Goal: Task Accomplishment & Management: Complete application form

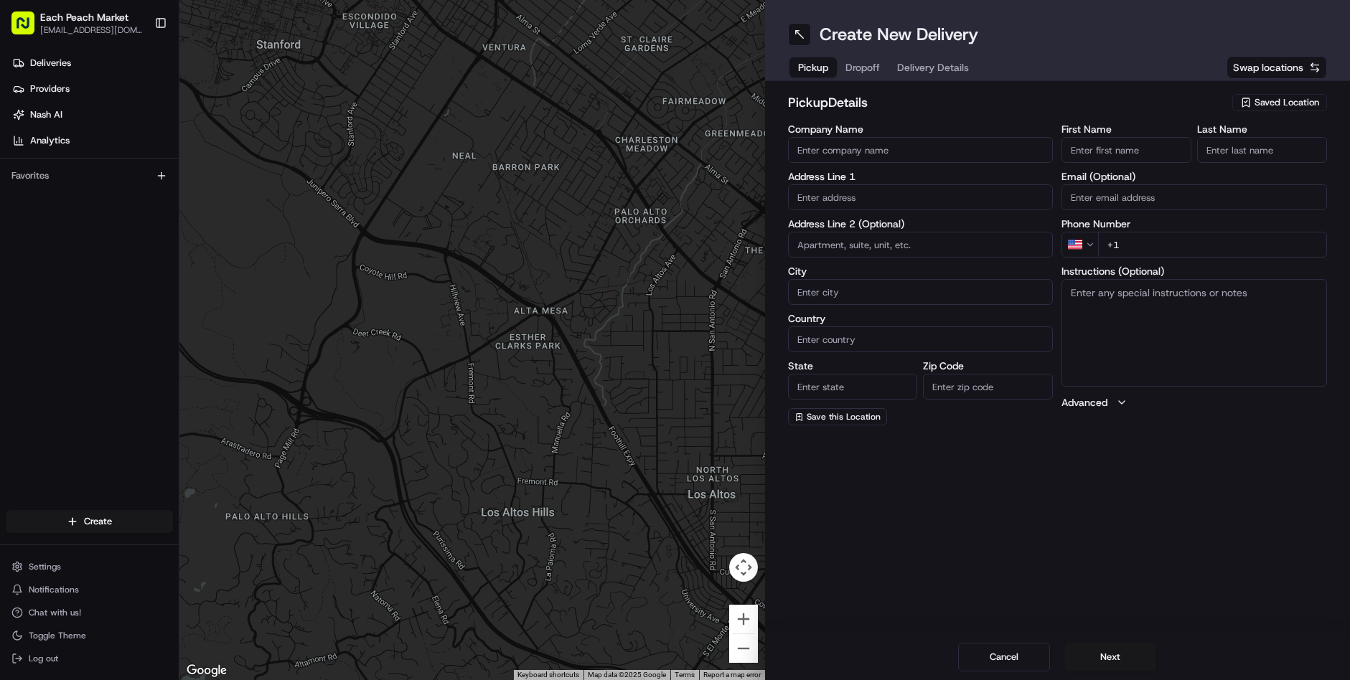
click at [847, 156] on input "Company Name" at bounding box center [920, 150] width 265 height 26
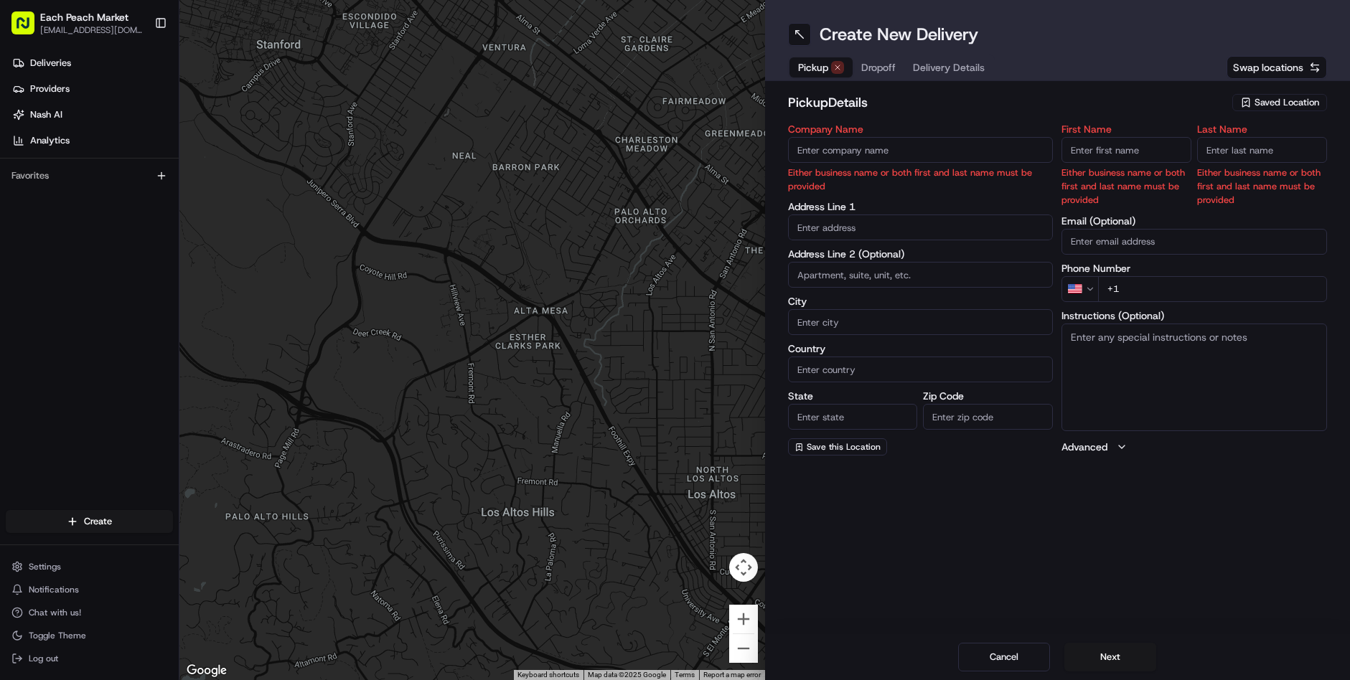
click at [841, 156] on input "Company Name" at bounding box center [920, 150] width 265 height 26
type input "Each Peach Market"
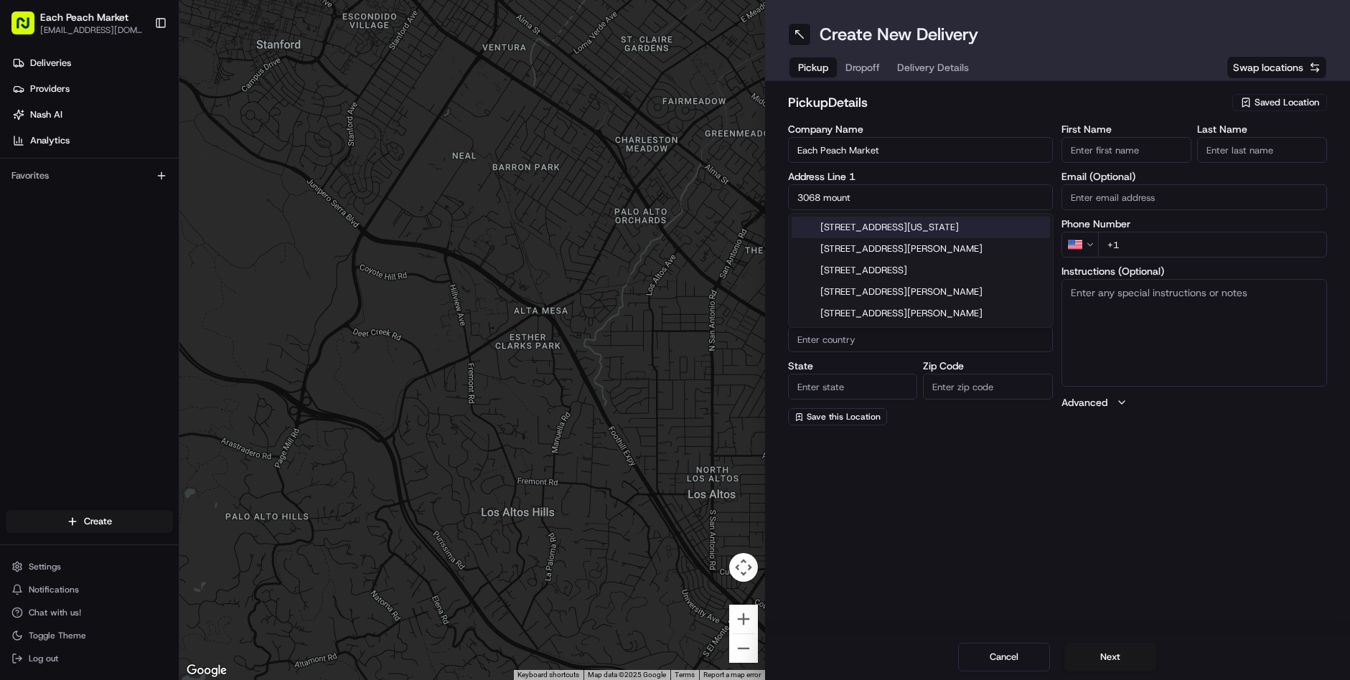
click at [842, 225] on div "3068 Mount Pleasant Street Northwest, Washington, DC" at bounding box center [920, 228] width 258 height 22
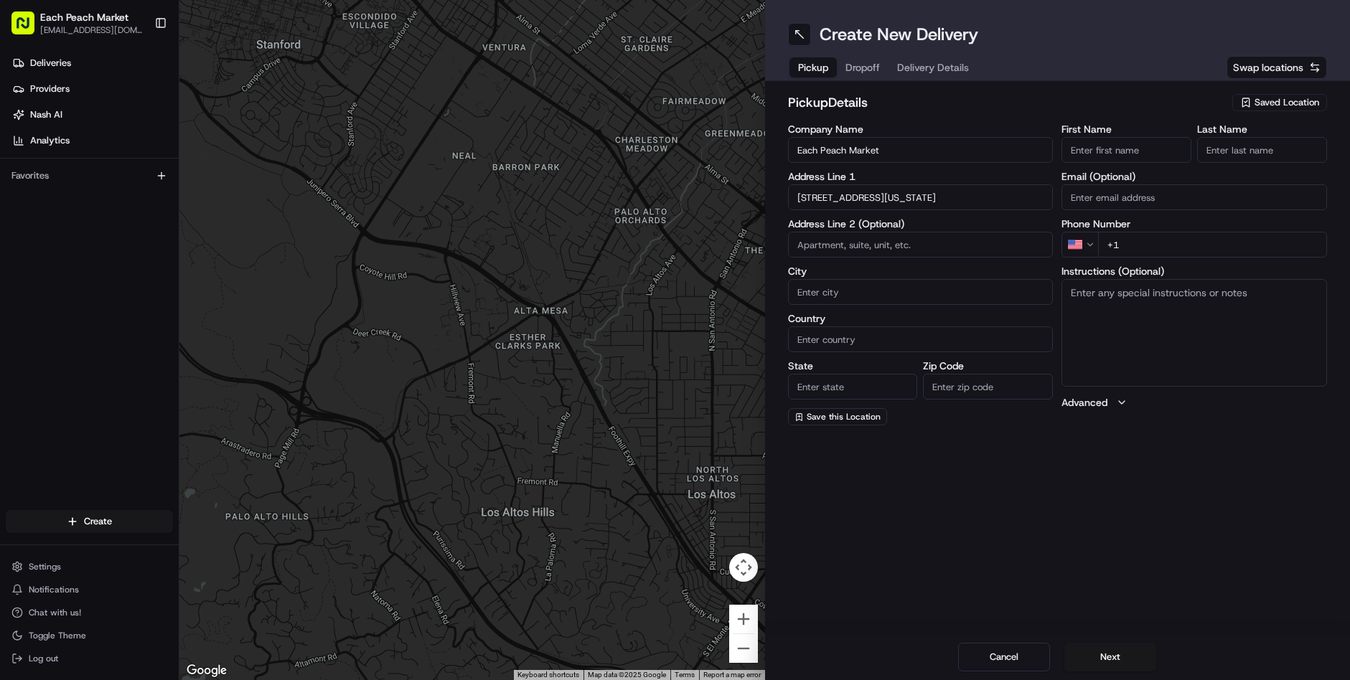
type input "[STREET_ADDRESS][US_STATE]"
type input "Washington"
type input "United States"
type input "DC"
type input "20009"
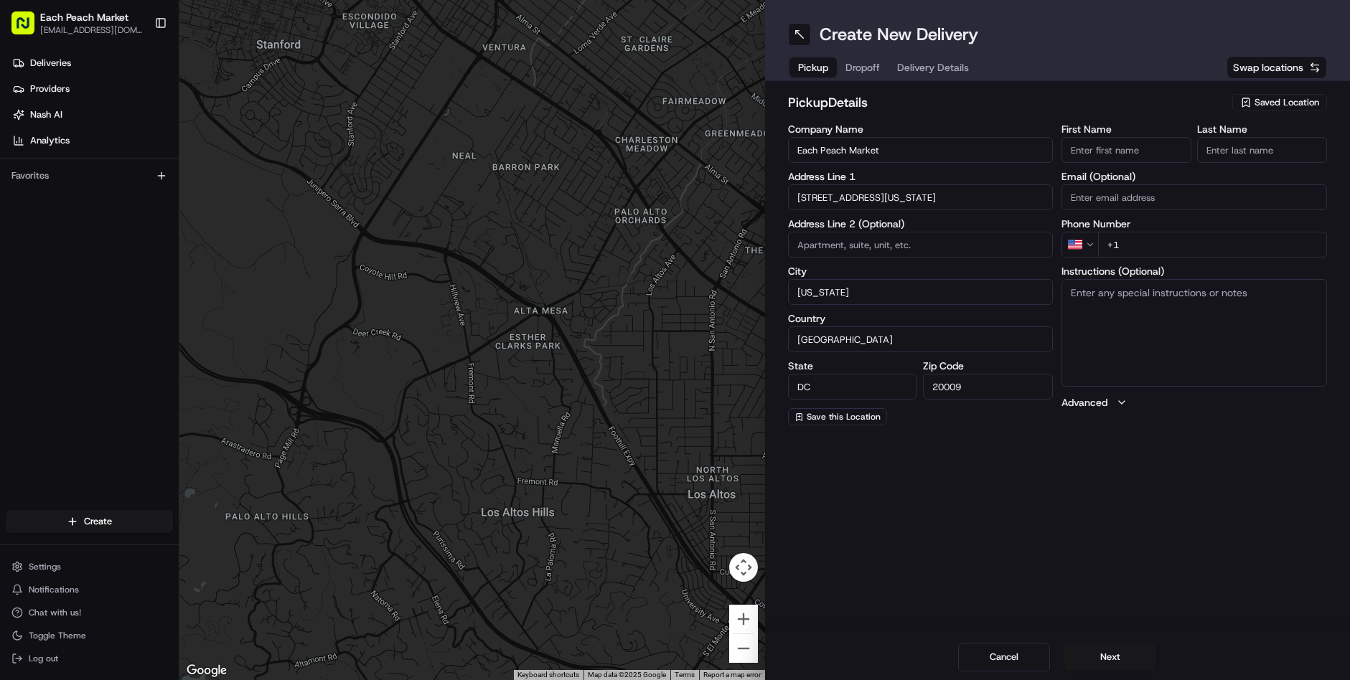
type input "3068 Mount Pleasant Street Northwest"
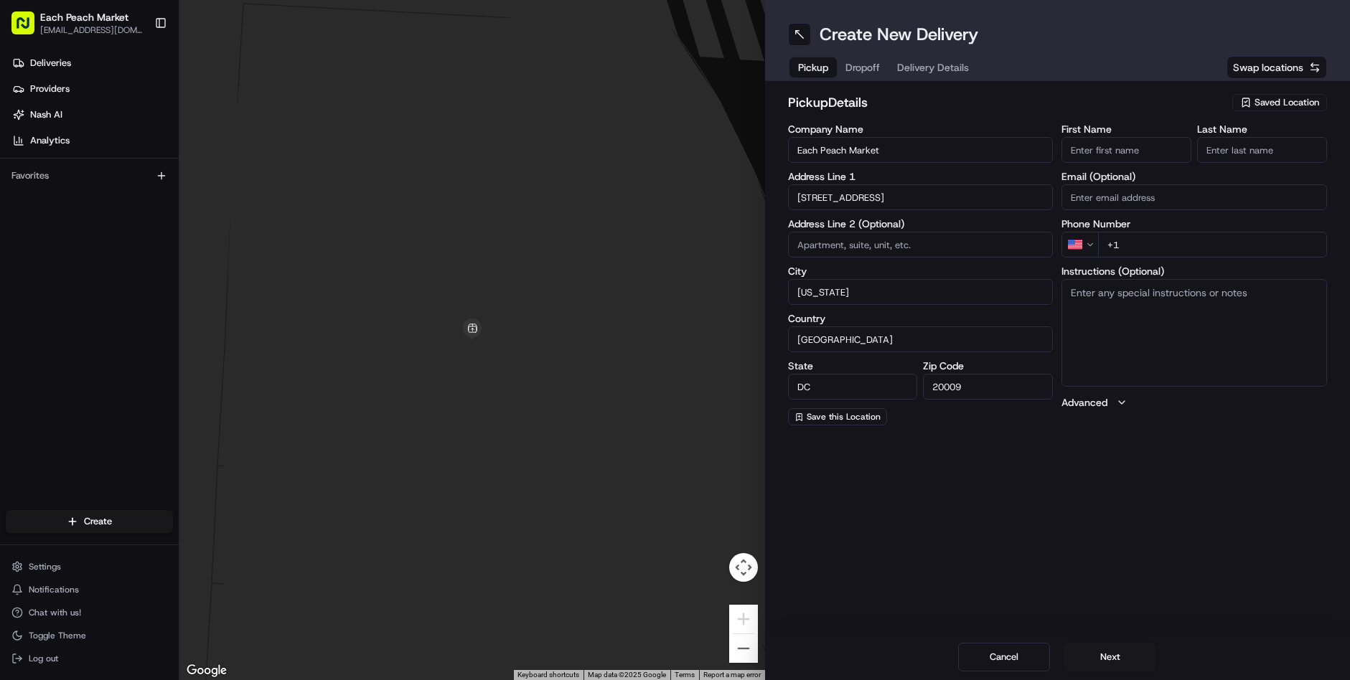
click at [1138, 149] on input "First Name" at bounding box center [1126, 150] width 130 height 26
click at [1095, 104] on h2 "pickup Details" at bounding box center [1006, 103] width 436 height 20
click at [1142, 239] on input "+1" at bounding box center [1212, 245] width 229 height 26
paste input "202 525 1725"
type input "[PHONE_NUMBER]"
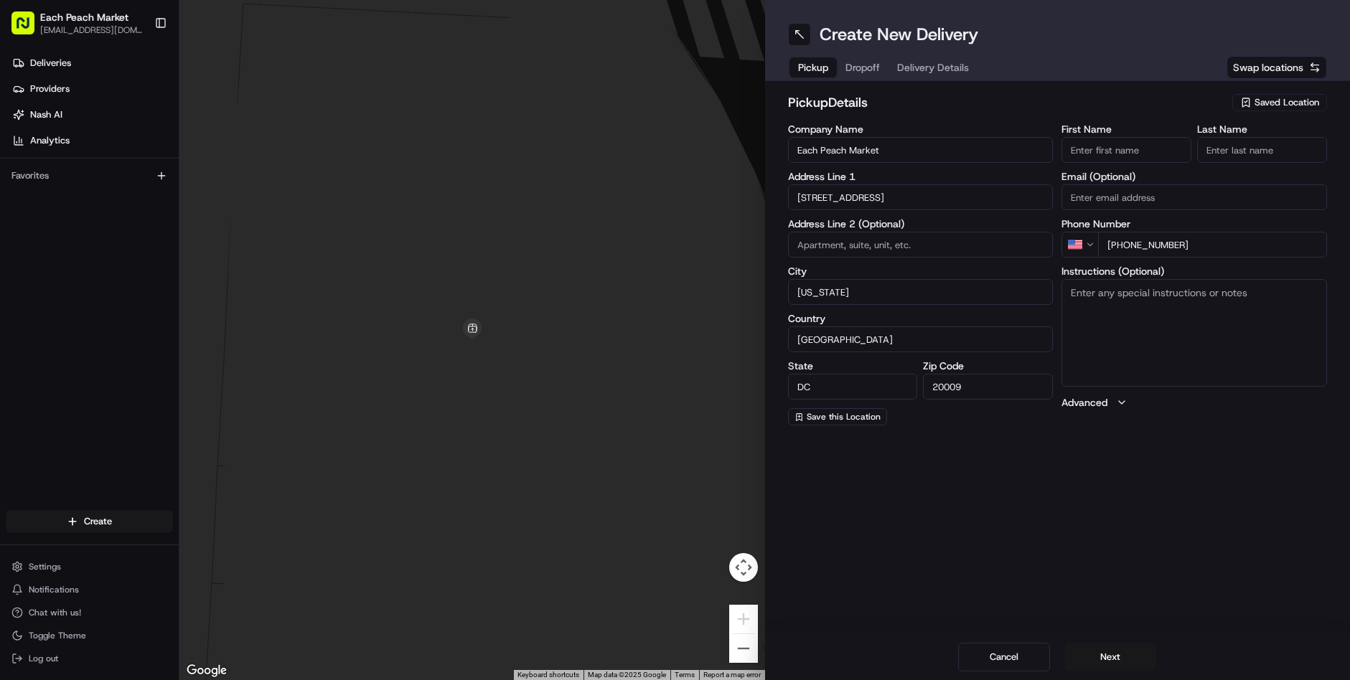
click at [872, 66] on span "Dropoff" at bounding box center [862, 67] width 34 height 14
click at [1109, 152] on input "First Name" at bounding box center [1126, 150] width 130 height 26
type input "Shahed"
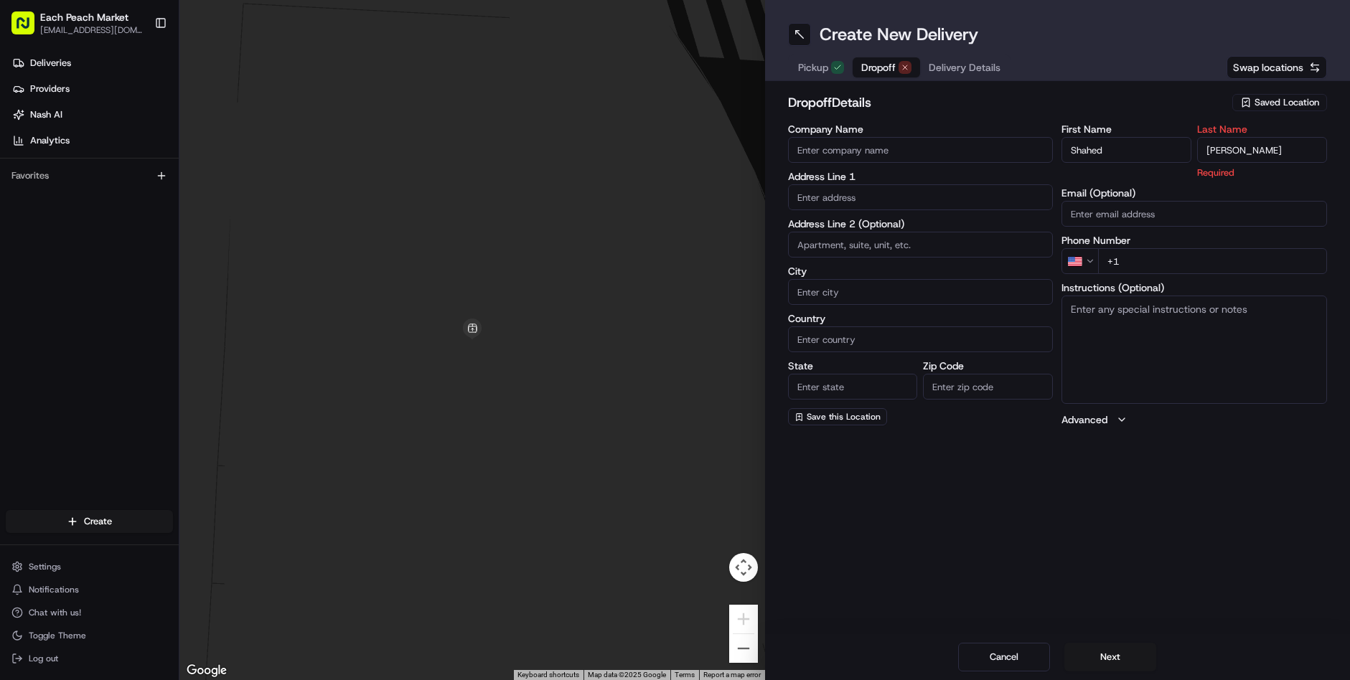
type input "Ghoreishi"
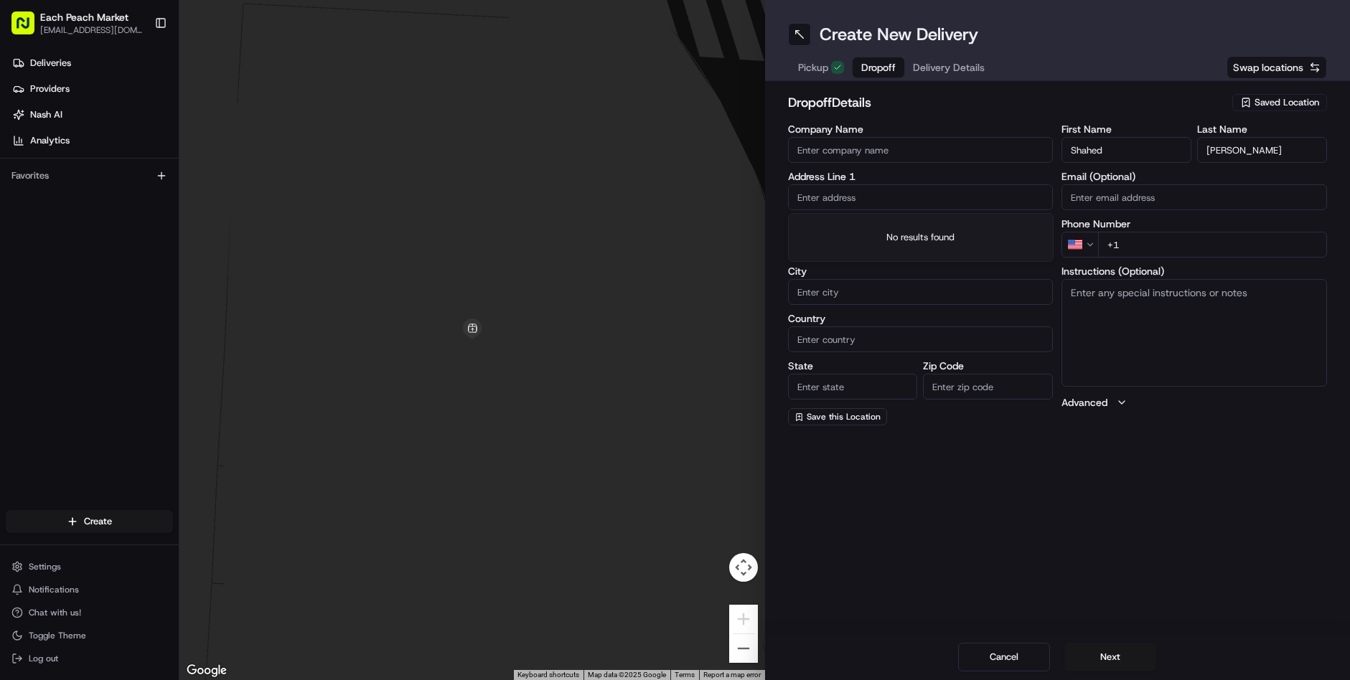
click at [832, 189] on input "text" at bounding box center [920, 197] width 265 height 26
drag, startPoint x: 935, startPoint y: 197, endPoint x: 885, endPoint y: 194, distance: 50.3
click at [885, 194] on input "50 Florida Avenue Northea" at bounding box center [920, 197] width 265 height 26
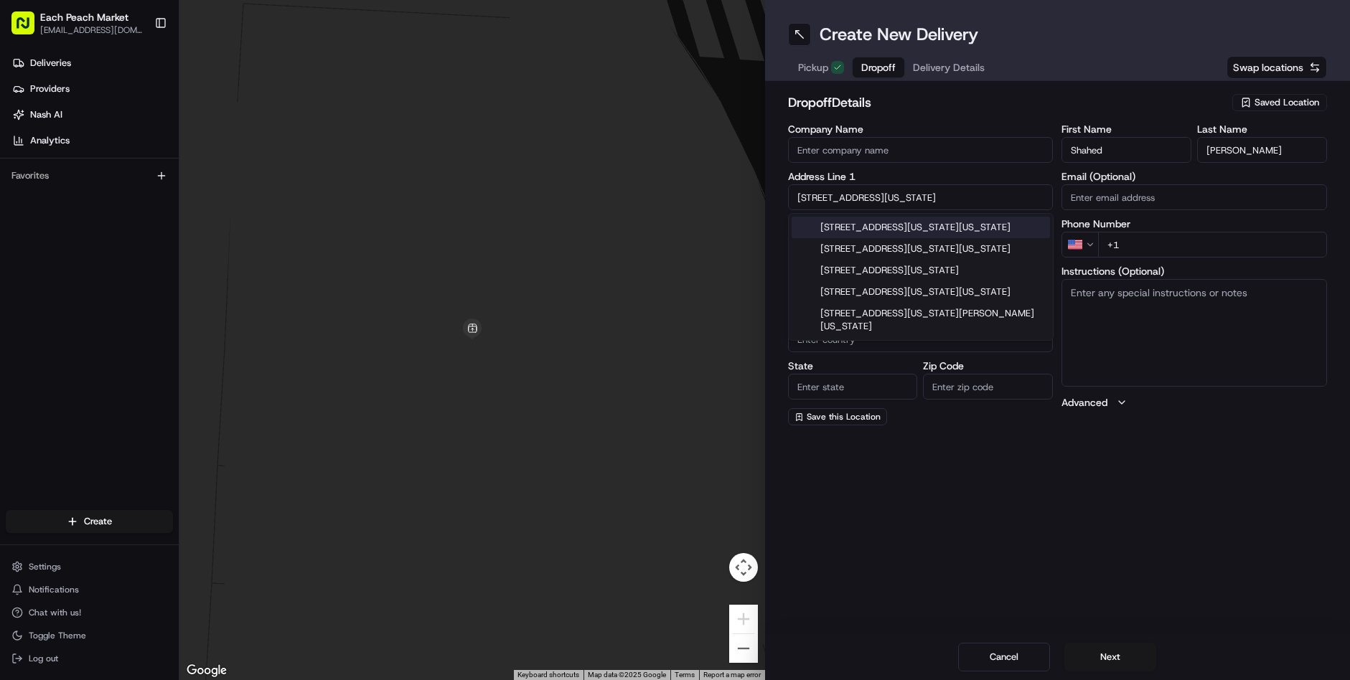
type input "50 Florida Avenue Northeast"
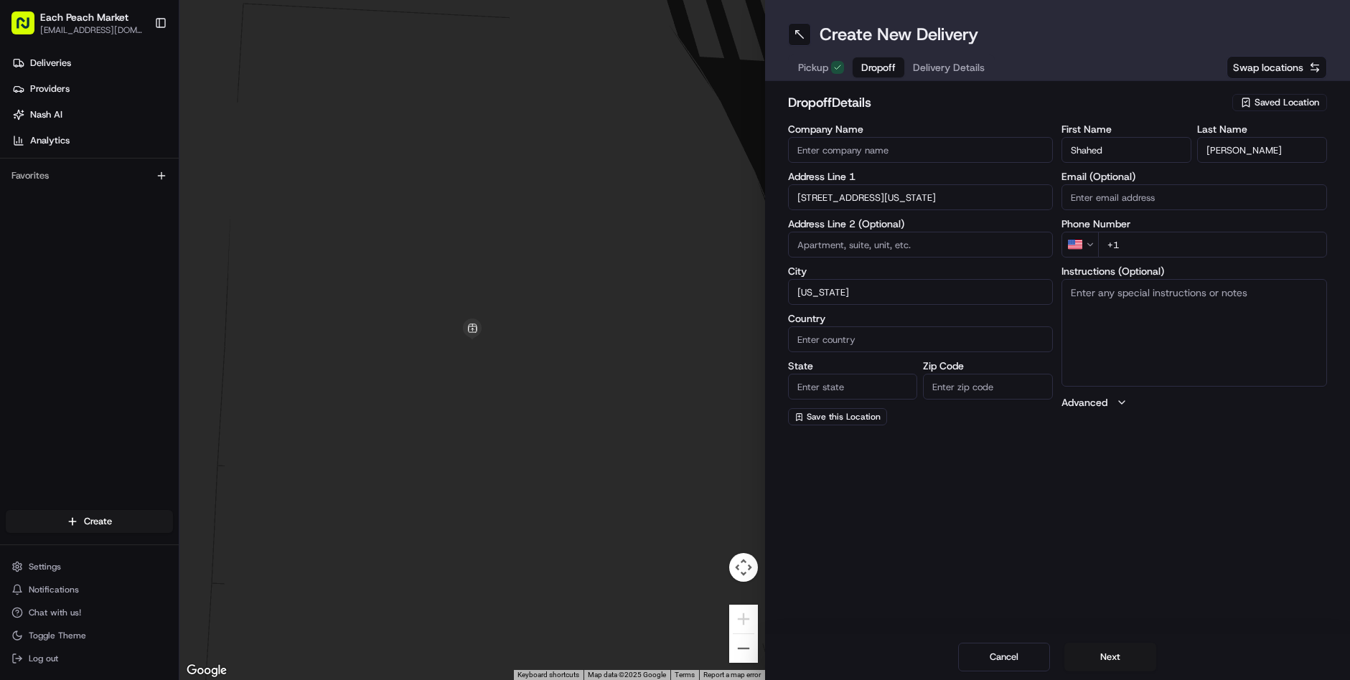
type input "Washington"
type input "United States"
type input "DC"
click at [973, 390] on input "Zip Code" at bounding box center [988, 387] width 130 height 26
type input "20002"
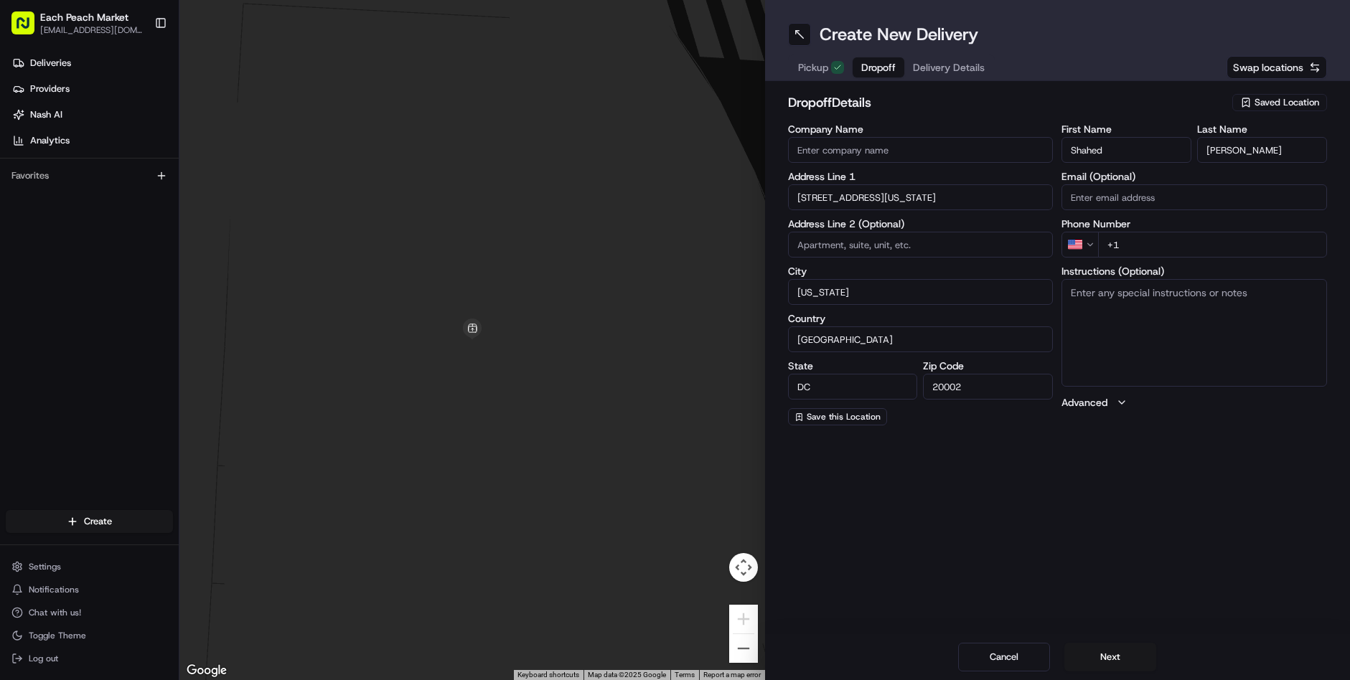
click at [1241, 349] on textarea "Instructions (Optional)" at bounding box center [1193, 333] width 265 height 108
click at [1136, 242] on input "+1" at bounding box center [1212, 245] width 229 height 26
type input "+1 541 225 8170"
click at [1159, 334] on textarea "Instructions (Optional)" at bounding box center [1193, 333] width 265 height 108
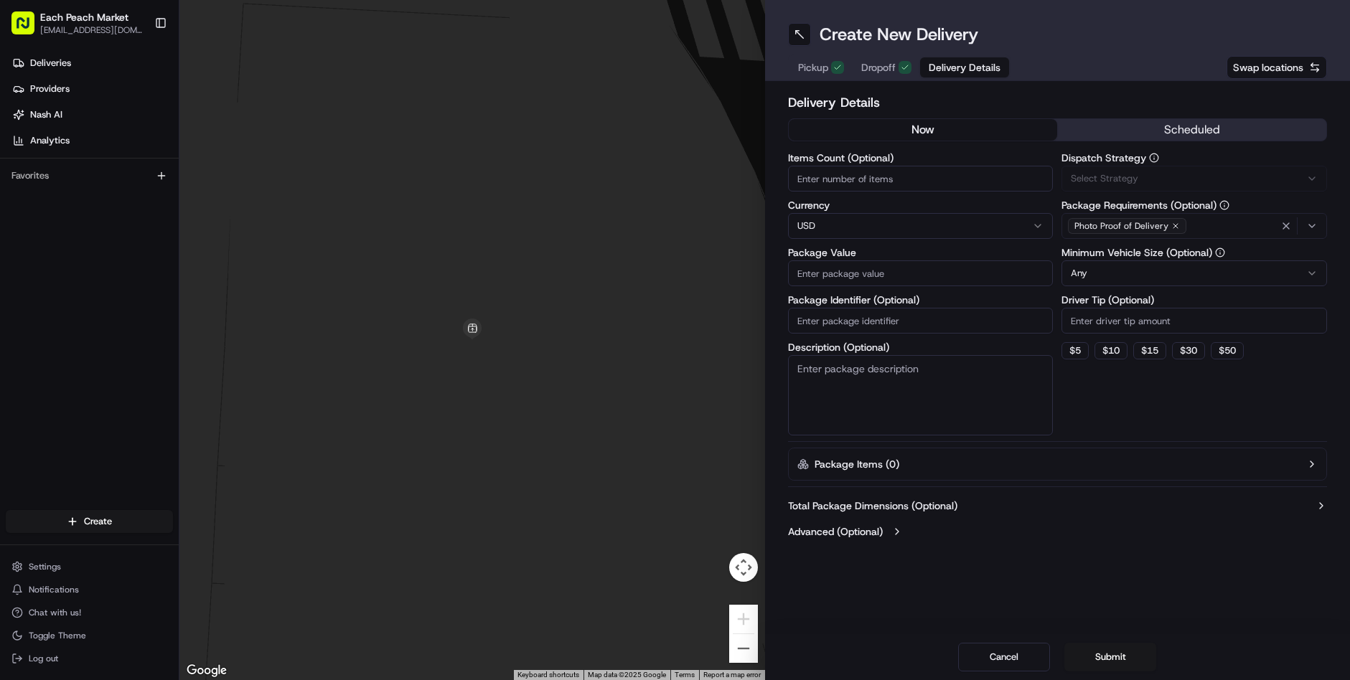
click at [932, 70] on span "Delivery Details" at bounding box center [964, 67] width 72 height 14
click at [936, 133] on button "now" at bounding box center [922, 130] width 269 height 22
click at [849, 186] on input "Items Count (Optional)" at bounding box center [920, 179] width 265 height 26
type input "1"
click at [860, 268] on input "Package Value" at bounding box center [920, 273] width 265 height 26
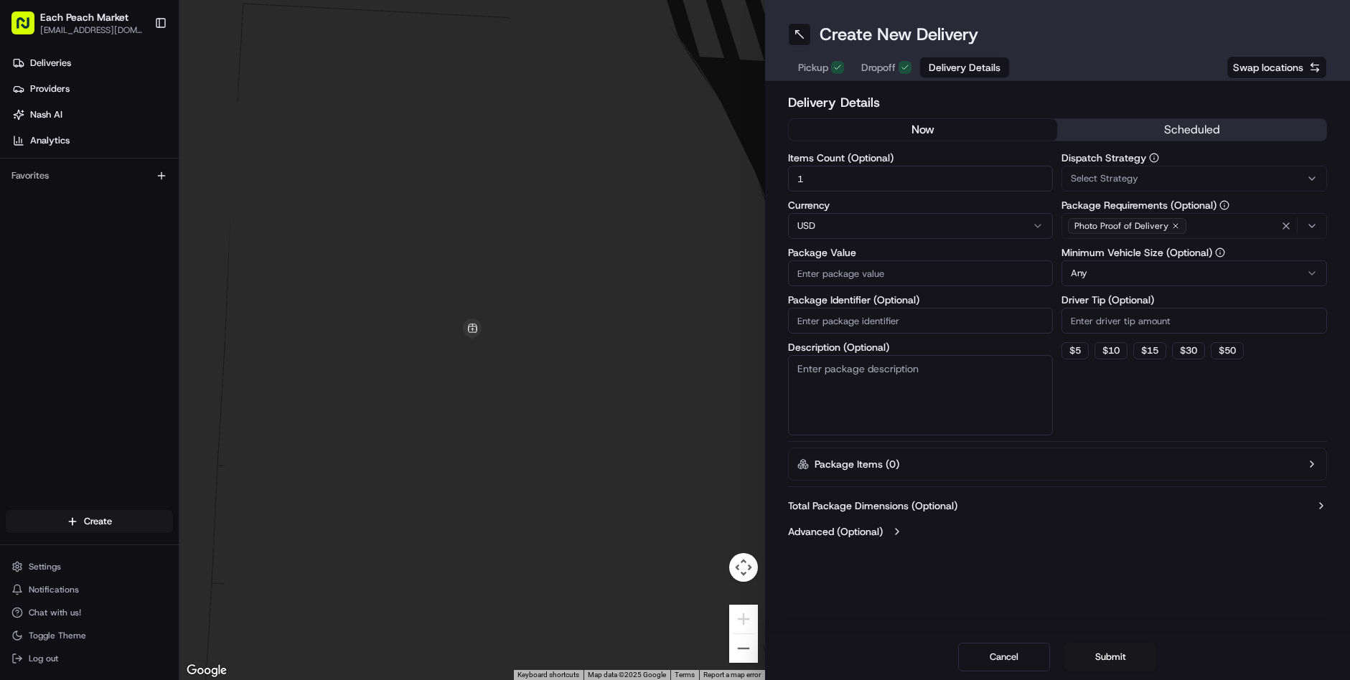
click at [868, 74] on span "Dropoff" at bounding box center [878, 67] width 34 height 14
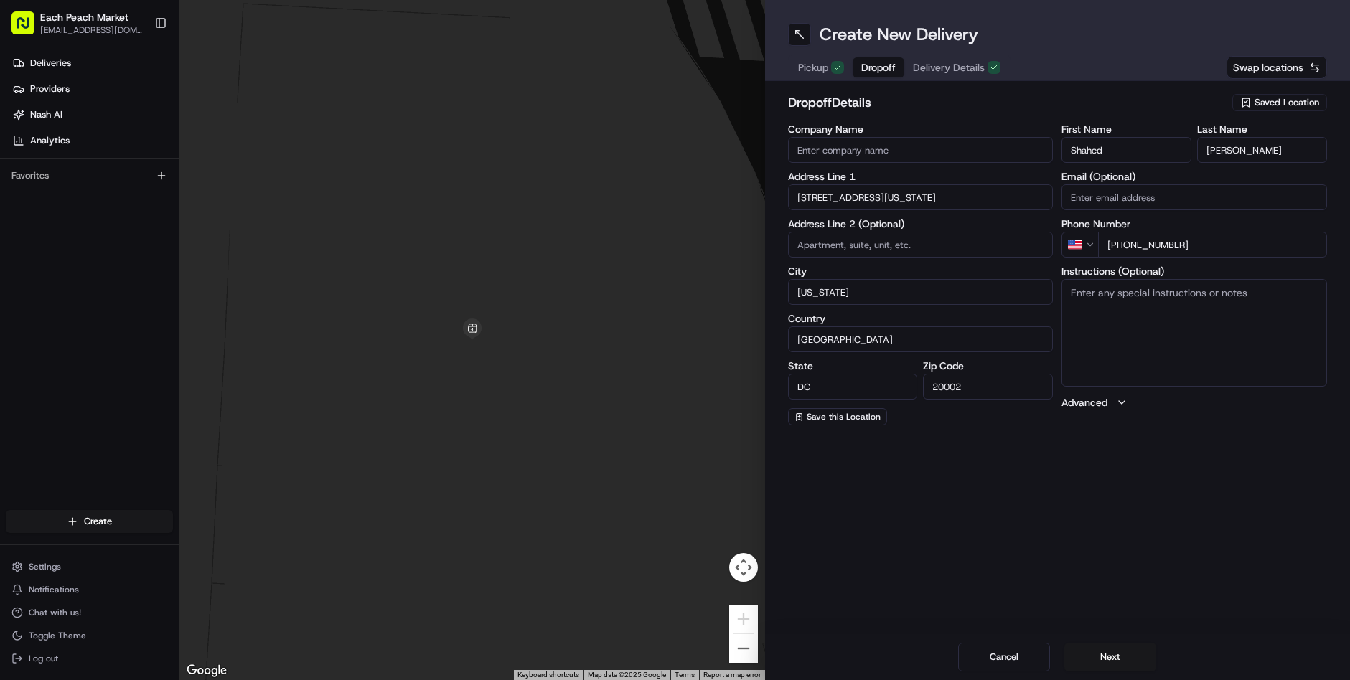
click at [879, 247] on input at bounding box center [920, 245] width 265 height 26
type input "Apt 508"
click at [952, 62] on span "Delivery Details" at bounding box center [949, 67] width 72 height 14
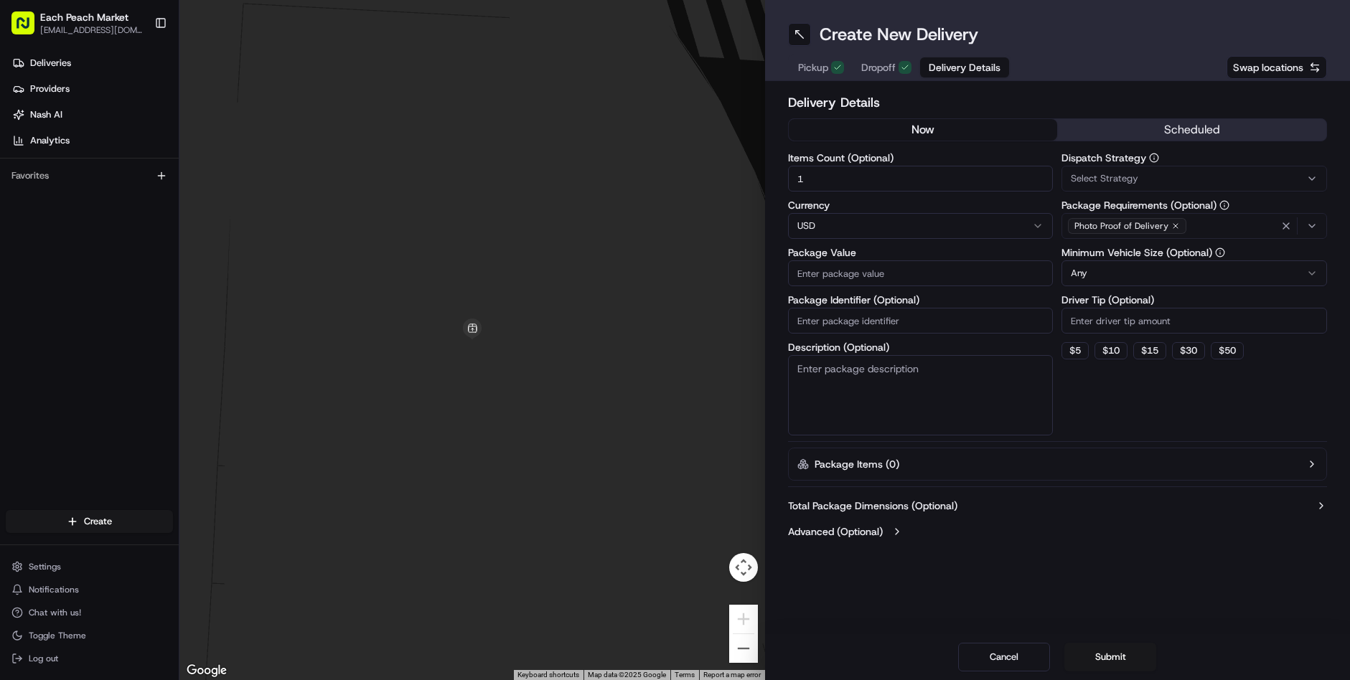
click at [867, 275] on input "Package Value" at bounding box center [920, 273] width 265 height 26
type input "90"
click at [1128, 410] on div "Dispatch Strategy Select Strategy Package Requirements (Optional) Photo Proof o…" at bounding box center [1193, 294] width 265 height 283
click at [865, 321] on input "Package Identifier (Optional)" at bounding box center [920, 321] width 265 height 26
type input "1 large gift basket"
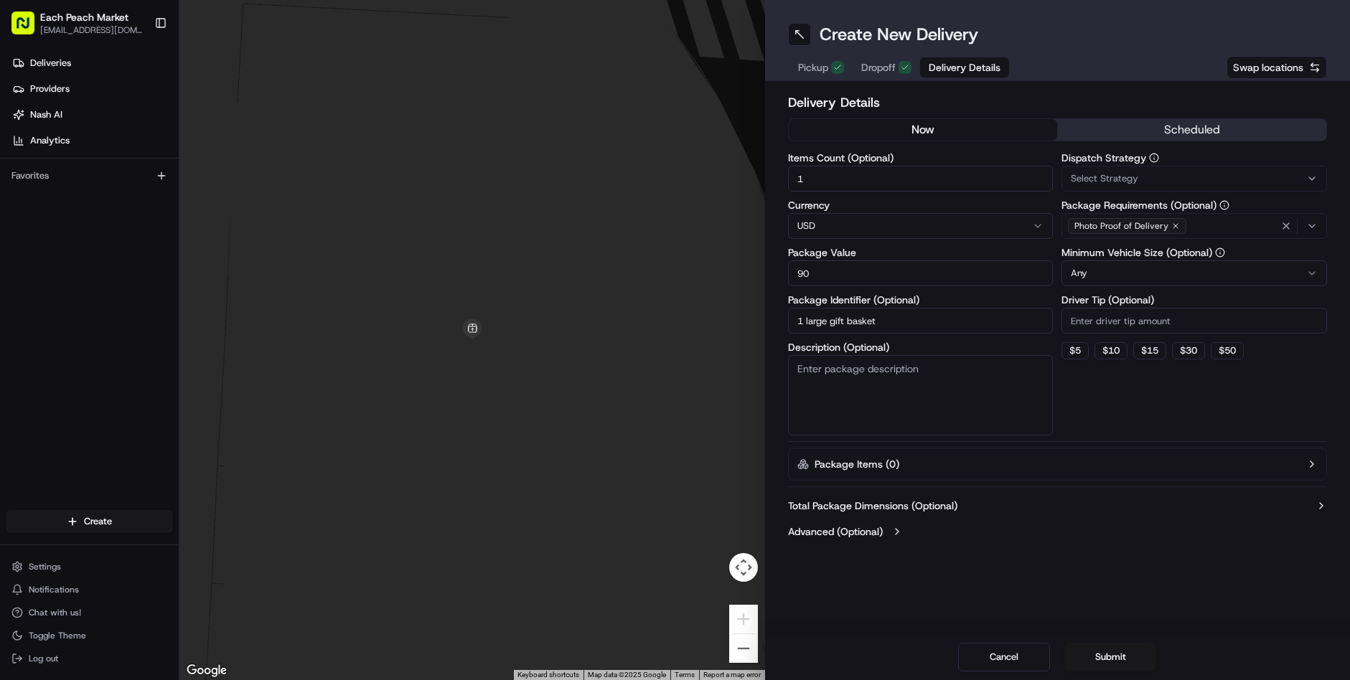
drag, startPoint x: 901, startPoint y: 319, endPoint x: 771, endPoint y: 313, distance: 130.7
click at [771, 313] on div "Delivery Details now scheduled Items Count (Optional) 1 Currency USD Package Va…" at bounding box center [1057, 318] width 585 height 475
click at [871, 410] on textarea "Description (Optional)" at bounding box center [920, 395] width 265 height 80
paste textarea "1 large gift basket"
type textarea "1 large gift basket"
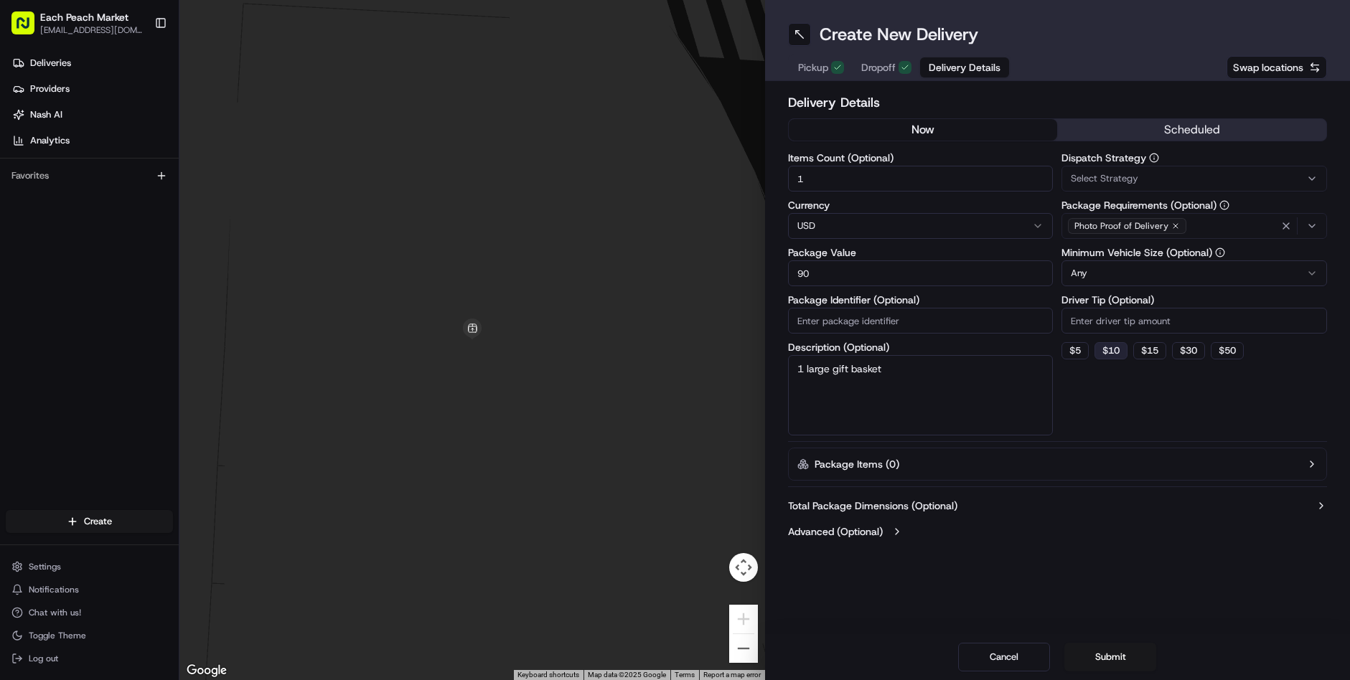
click at [1116, 352] on button "$ 10" at bounding box center [1110, 350] width 33 height 17
type input "10"
click at [1108, 418] on div "Dispatch Strategy Select Strategy Package Requirements (Optional) Photo Proof o…" at bounding box center [1193, 294] width 265 height 283
click at [1121, 182] on span "Select Strategy" at bounding box center [1103, 178] width 67 height 13
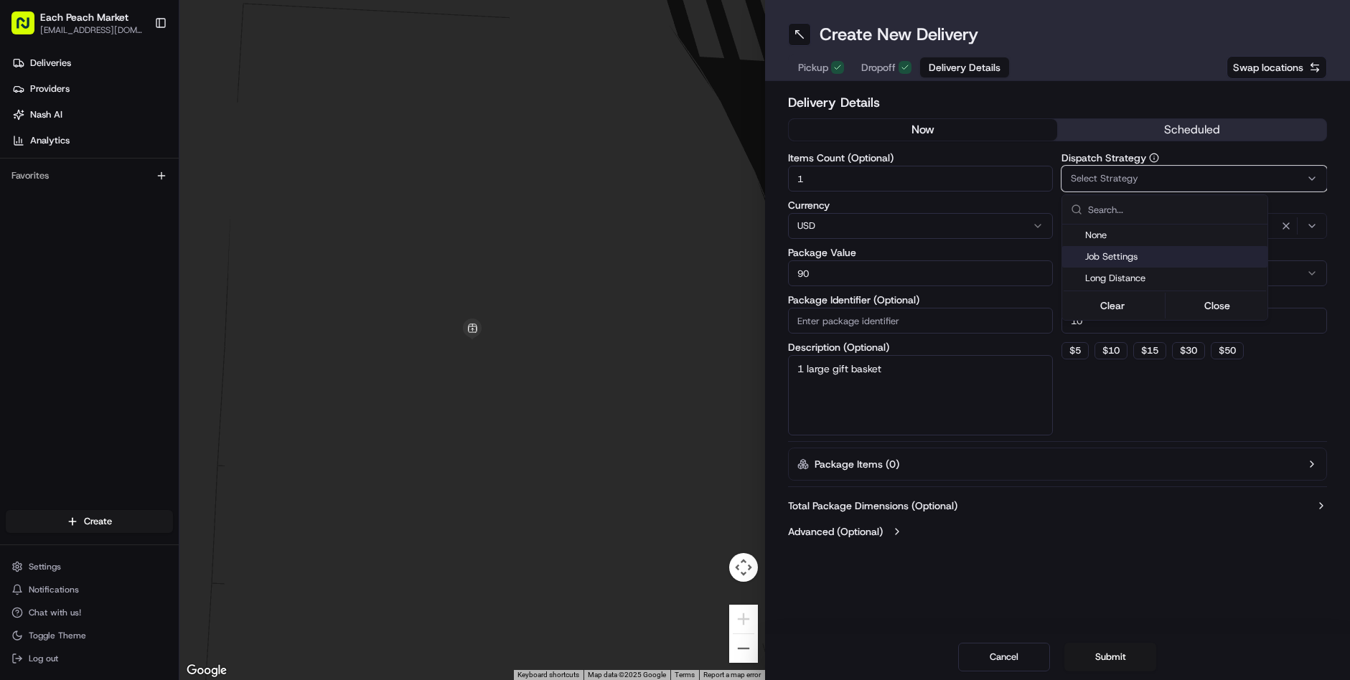
click at [1123, 251] on span "Job Settings" at bounding box center [1173, 256] width 176 height 13
click at [1086, 416] on html "Each Peach Market info@eachpeachmarket.com Toggle Sidebar Deliveries Providers …" at bounding box center [675, 340] width 1350 height 680
click at [1124, 273] on html "Each Peach Market info@eachpeachmarket.com Toggle Sidebar Deliveries Providers …" at bounding box center [675, 340] width 1350 height 680
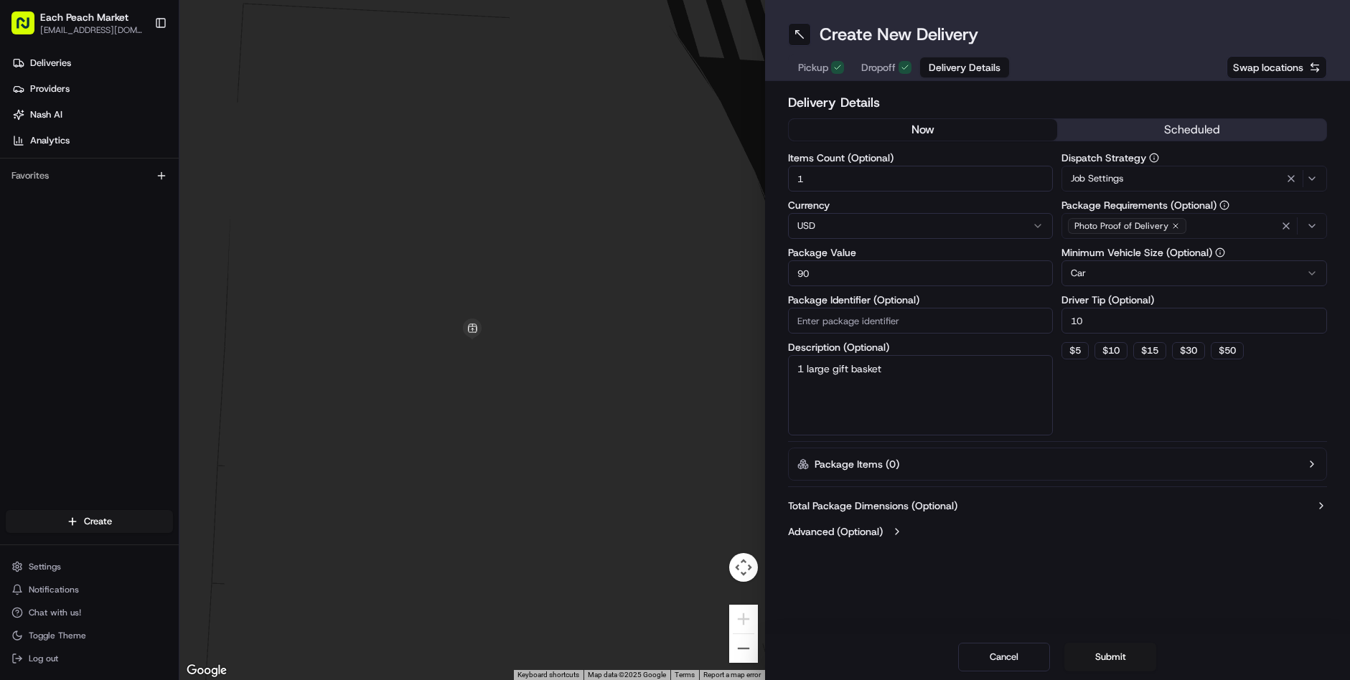
click at [1089, 412] on div "Dispatch Strategy Job Settings Package Requirements (Optional) Photo Proof of D…" at bounding box center [1193, 294] width 265 height 283
click at [889, 68] on span "Dropoff" at bounding box center [878, 67] width 34 height 14
click at [964, 67] on span "Delivery Details" at bounding box center [964, 67] width 72 height 14
click at [1116, 657] on button "Submit" at bounding box center [1110, 657] width 92 height 29
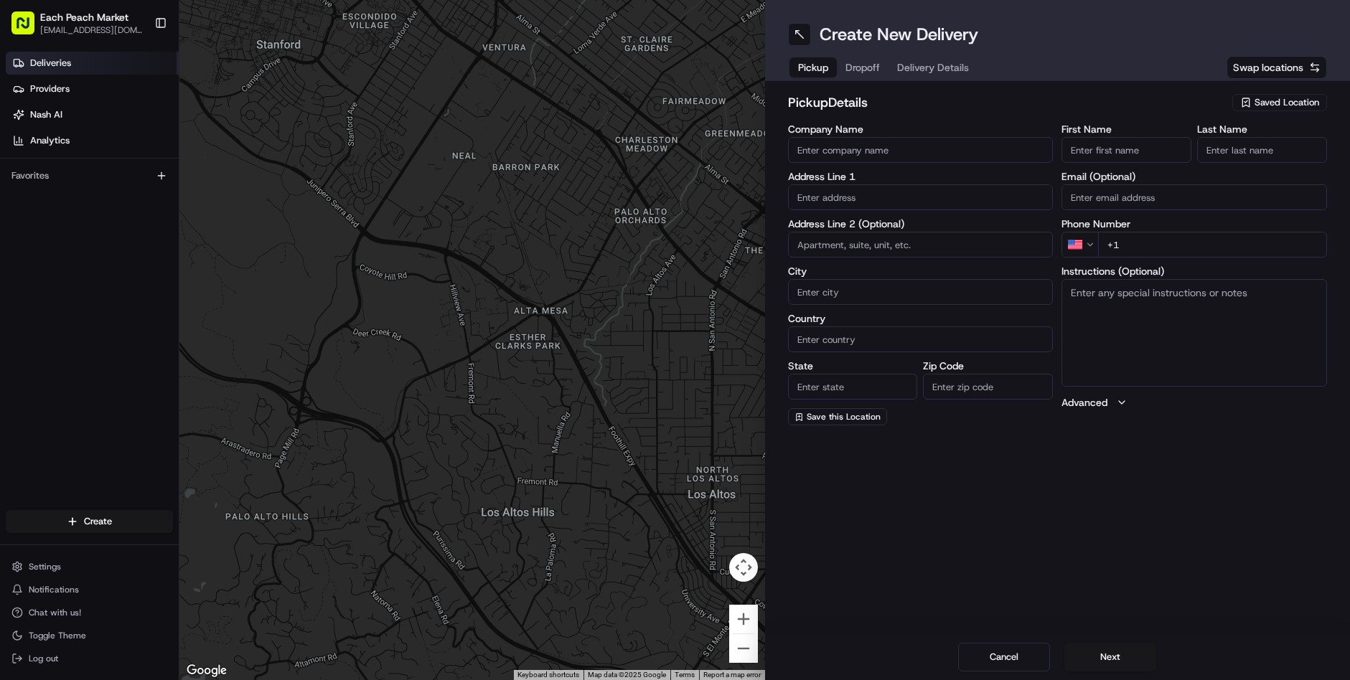
click at [50, 68] on span "Deliveries" at bounding box center [50, 63] width 41 height 13
